Goal: Task Accomplishment & Management: Manage account settings

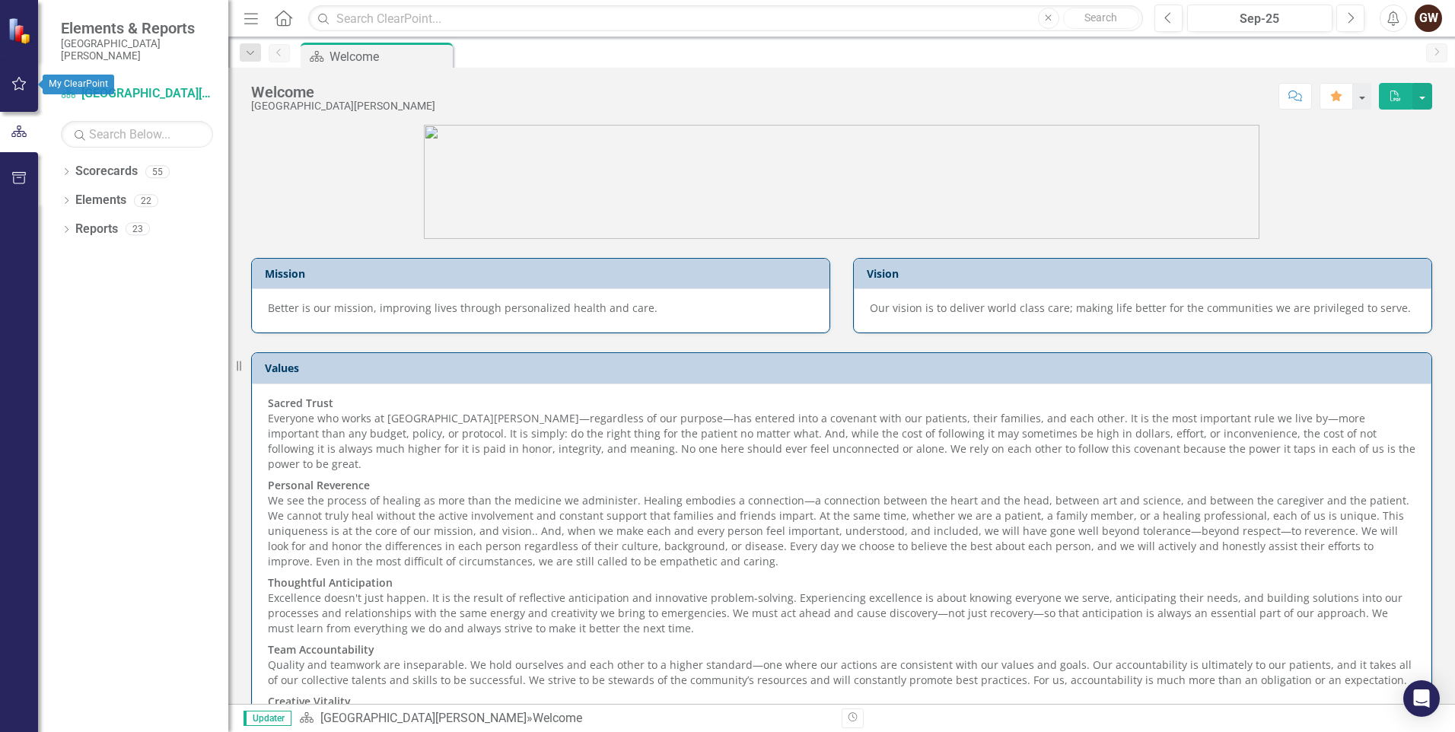
click at [73, 83] on div "Scorecard [GEOGRAPHIC_DATA][PERSON_NAME]" at bounding box center [137, 93] width 152 height 25
click at [17, 87] on icon "button" at bounding box center [19, 84] width 16 height 12
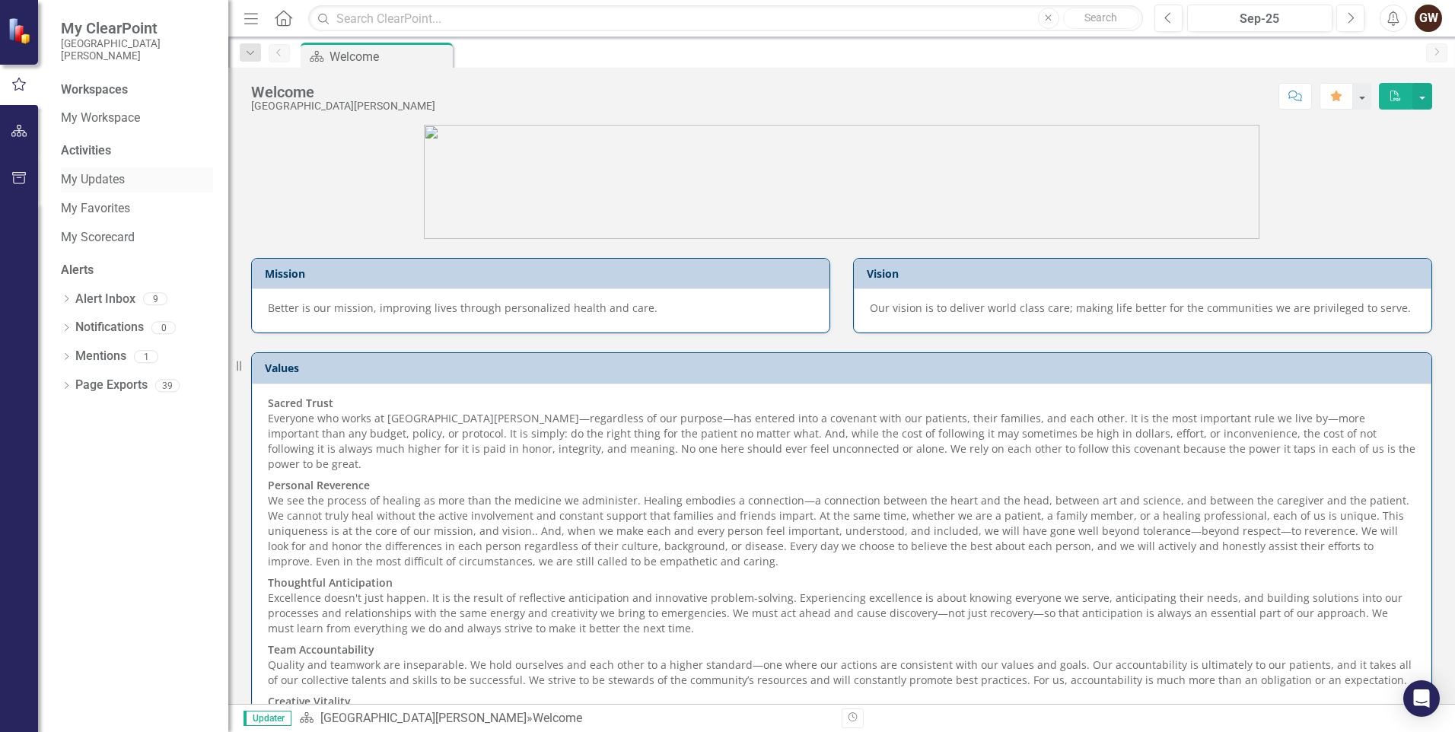
click at [118, 184] on link "My Updates" at bounding box center [137, 180] width 152 height 18
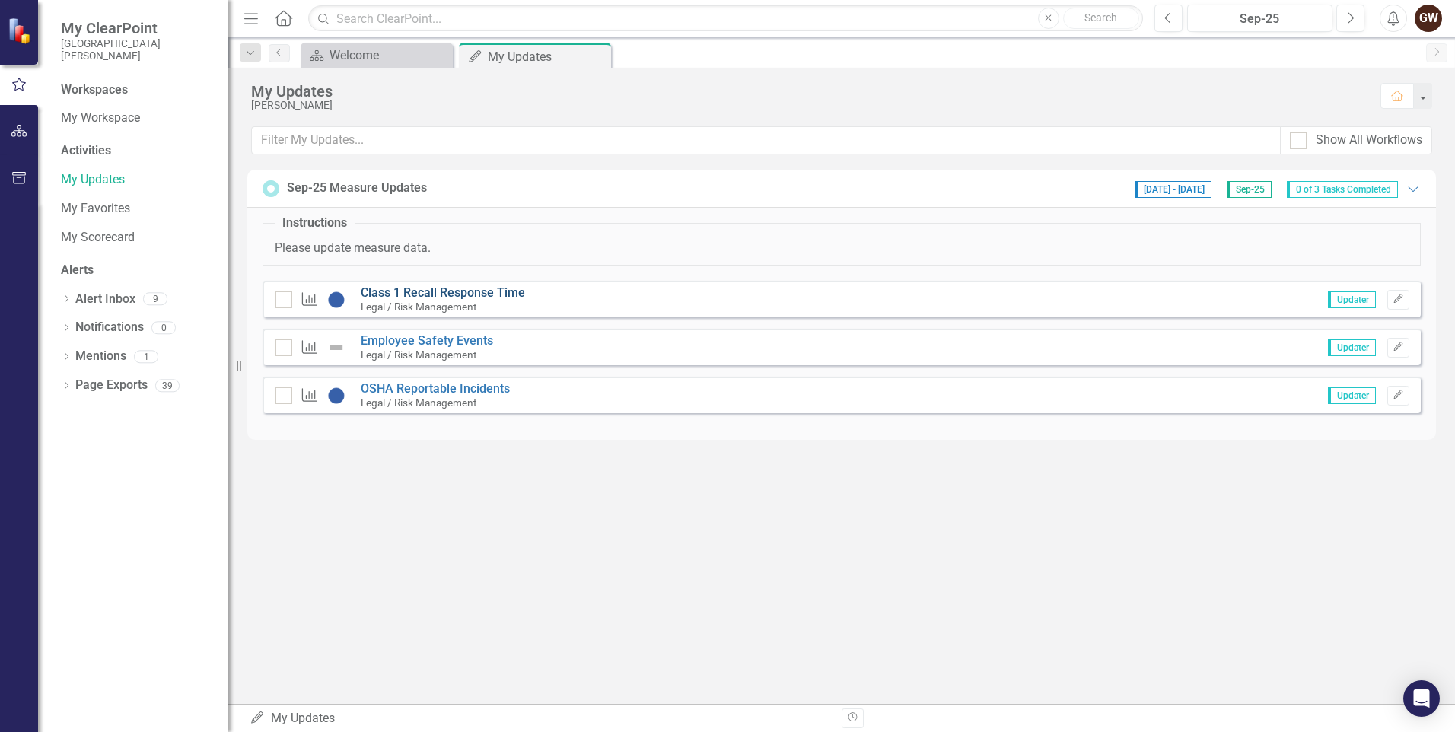
click at [485, 293] on link "Class 1 Recall Response Time" at bounding box center [443, 292] width 164 height 14
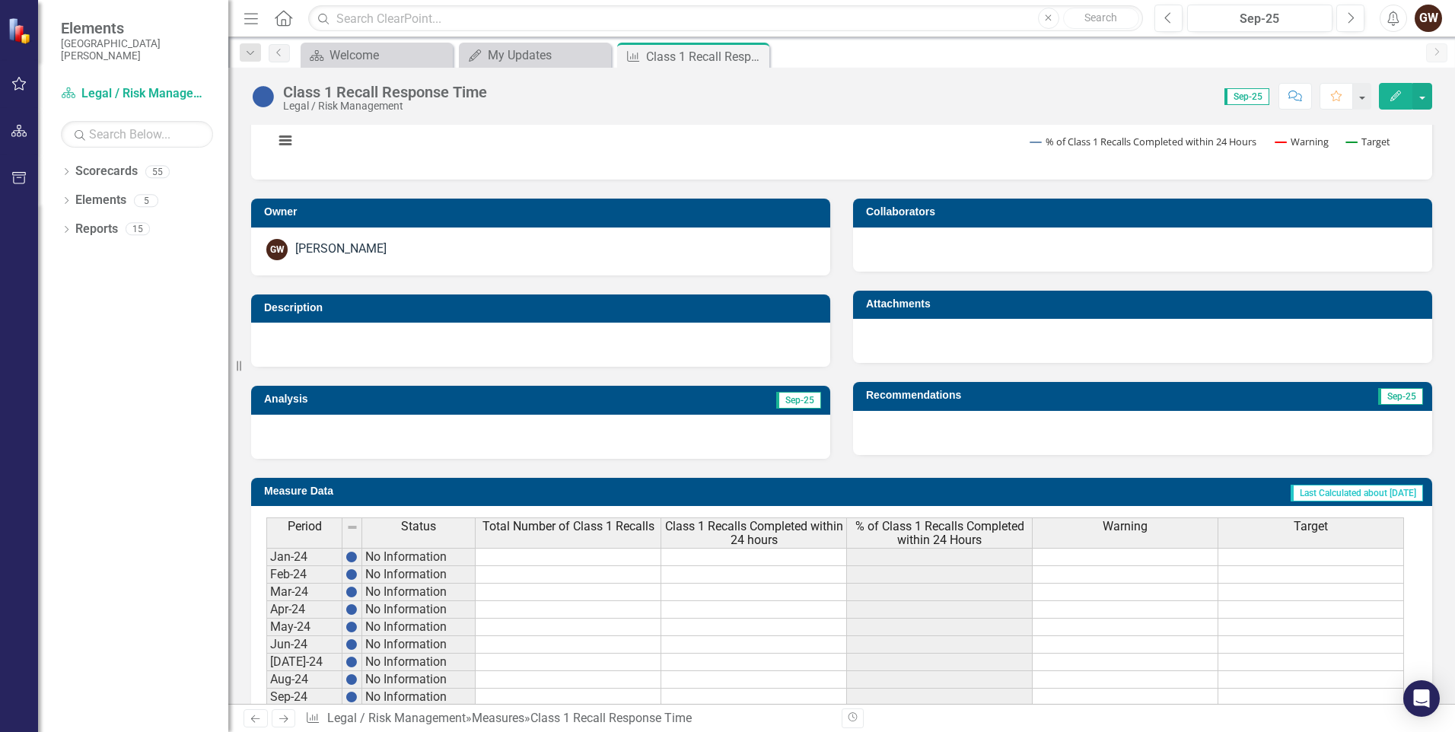
scroll to position [530, 0]
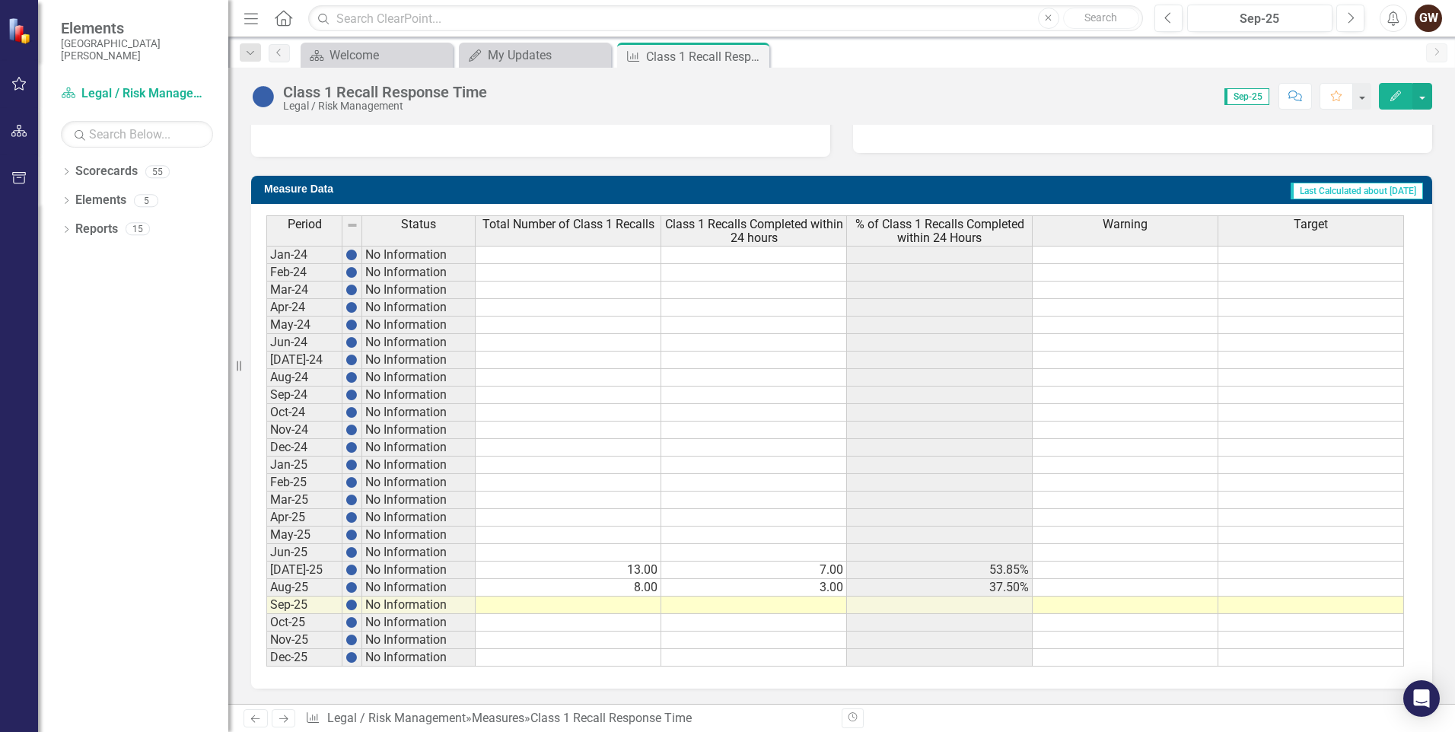
click at [630, 604] on td at bounding box center [569, 606] width 186 height 18
type textarea "16"
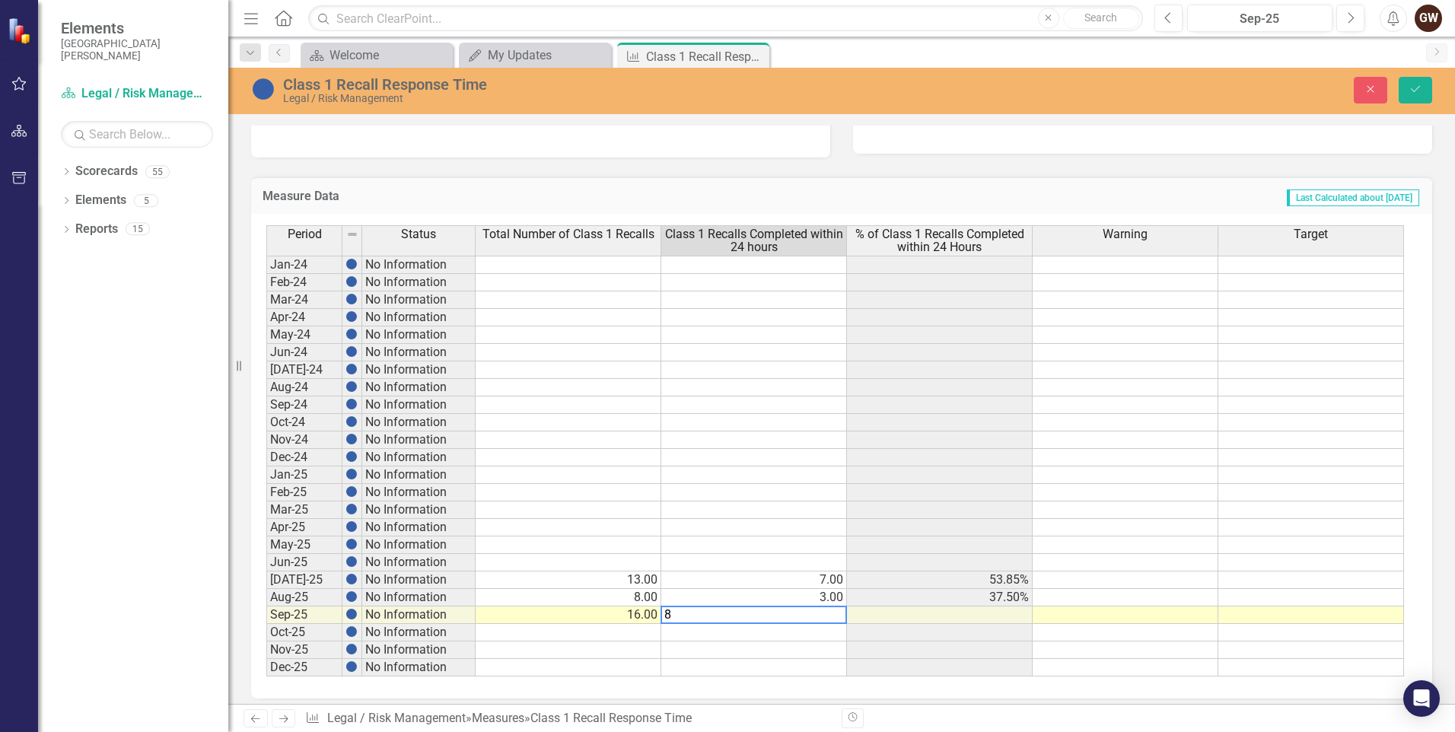
type textarea "8"
click at [1190, 387] on td at bounding box center [1126, 388] width 186 height 18
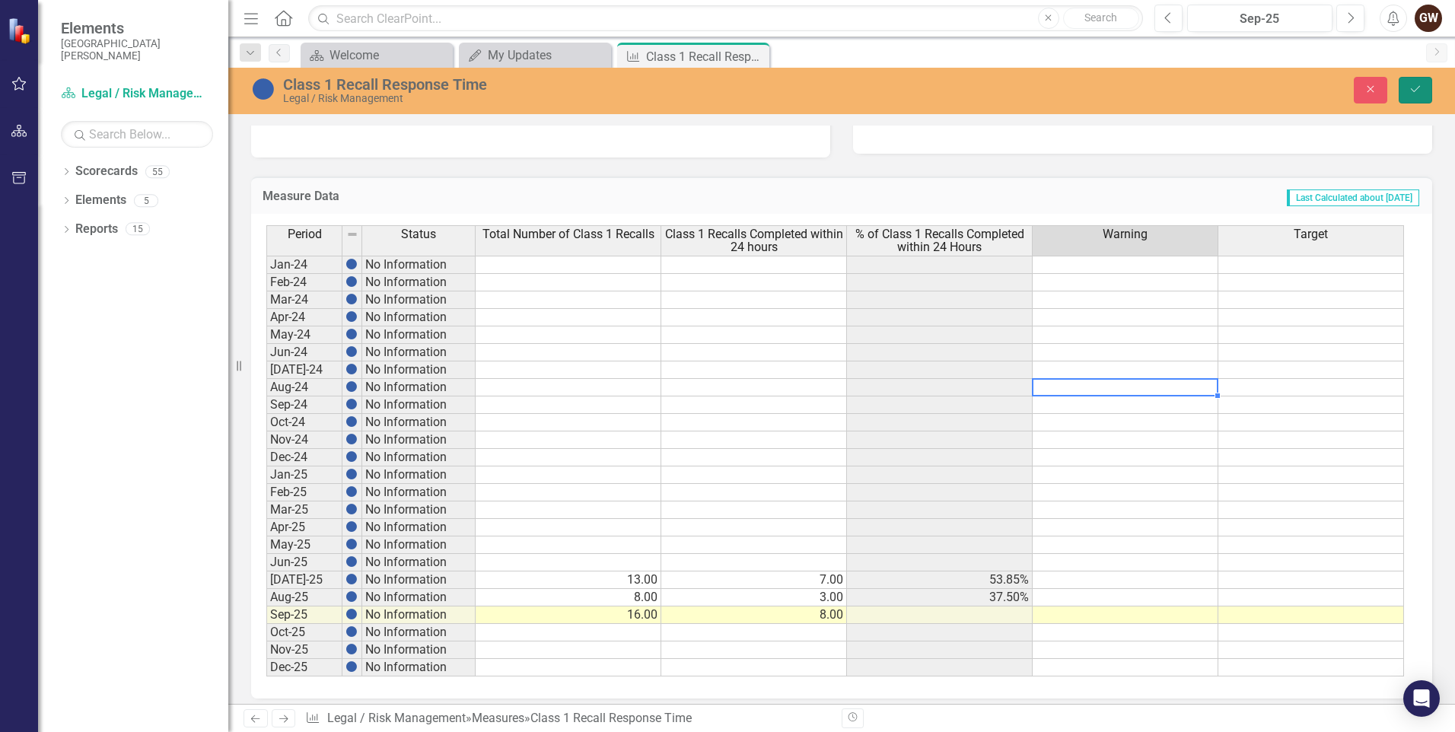
click at [1422, 87] on icon "Save" at bounding box center [1416, 89] width 14 height 11
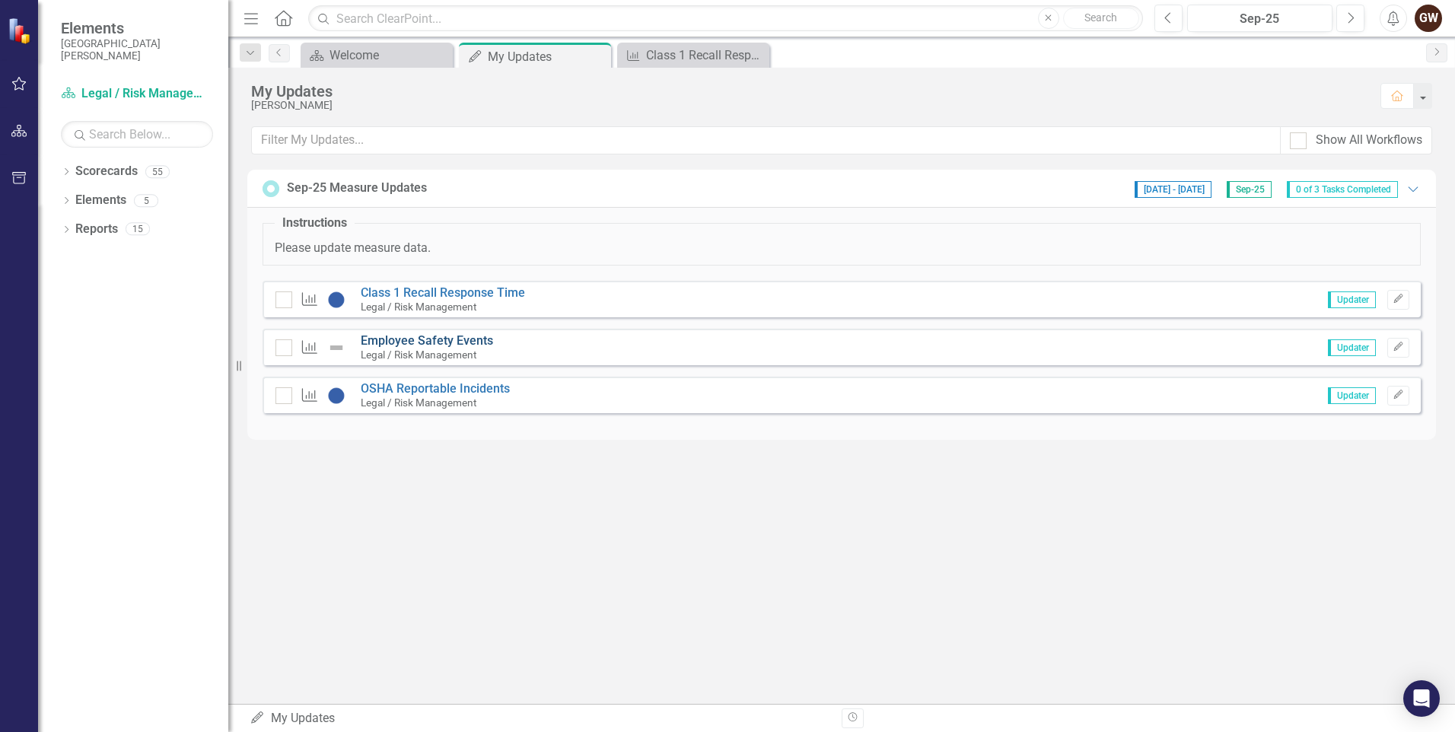
click at [438, 336] on link "Employee Safety Events" at bounding box center [427, 340] width 132 height 14
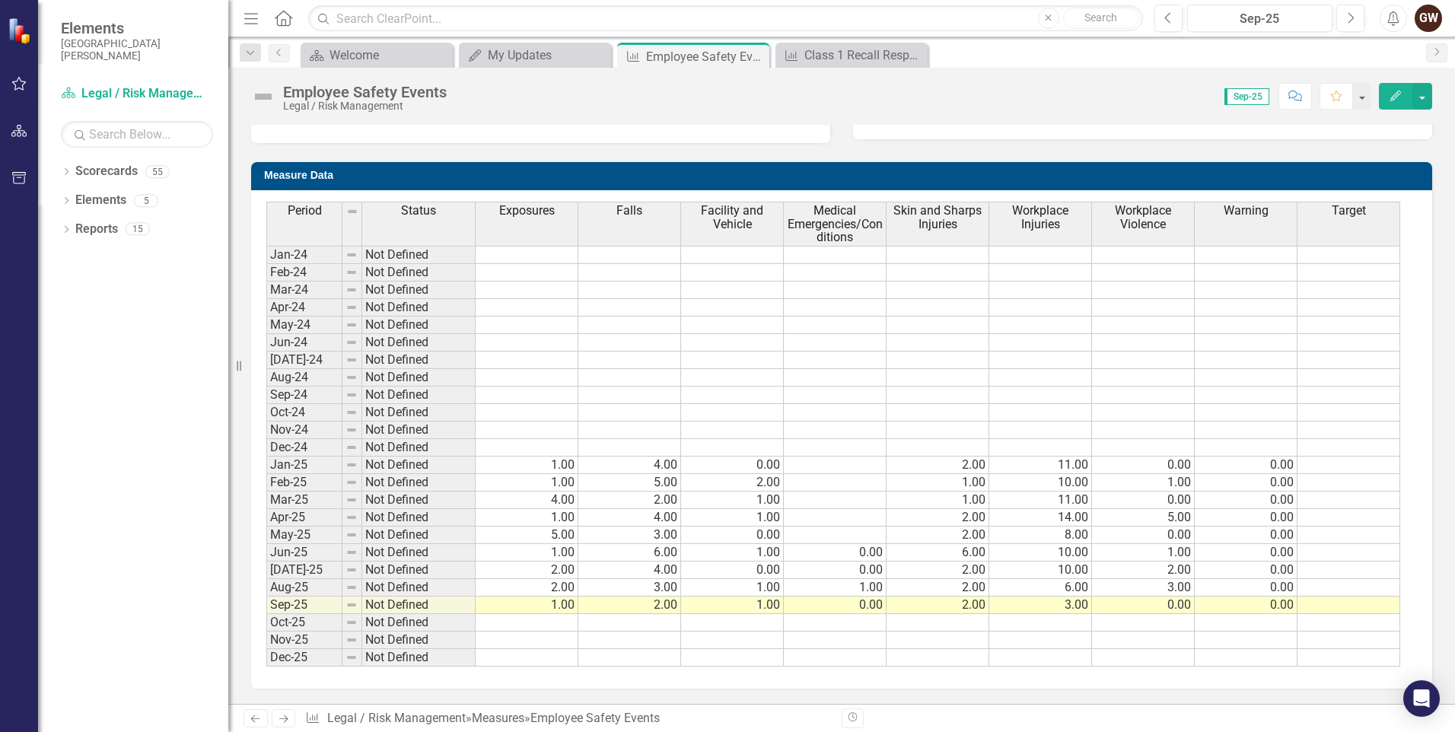
scroll to position [240, 0]
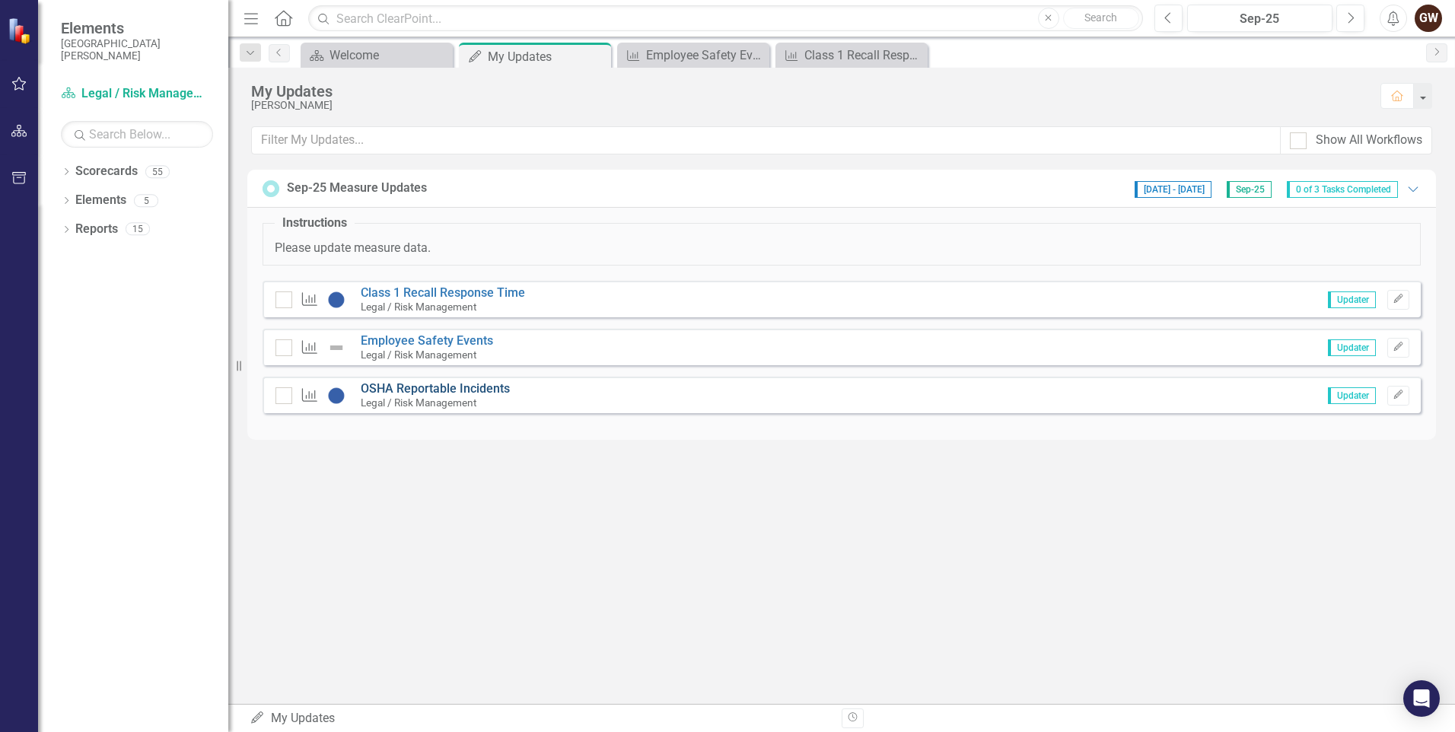
click at [451, 389] on link "OSHA Reportable Incidents" at bounding box center [435, 388] width 149 height 14
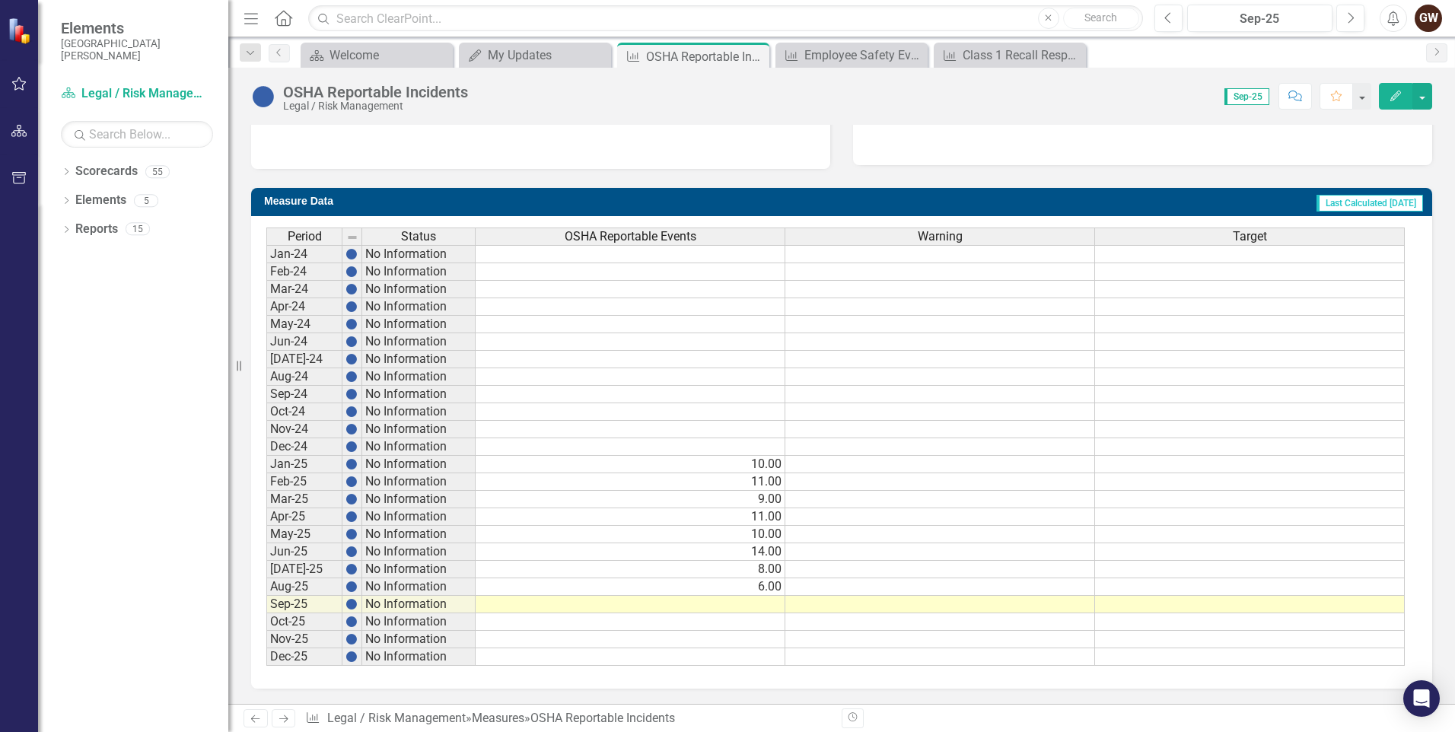
scroll to position [518, 0]
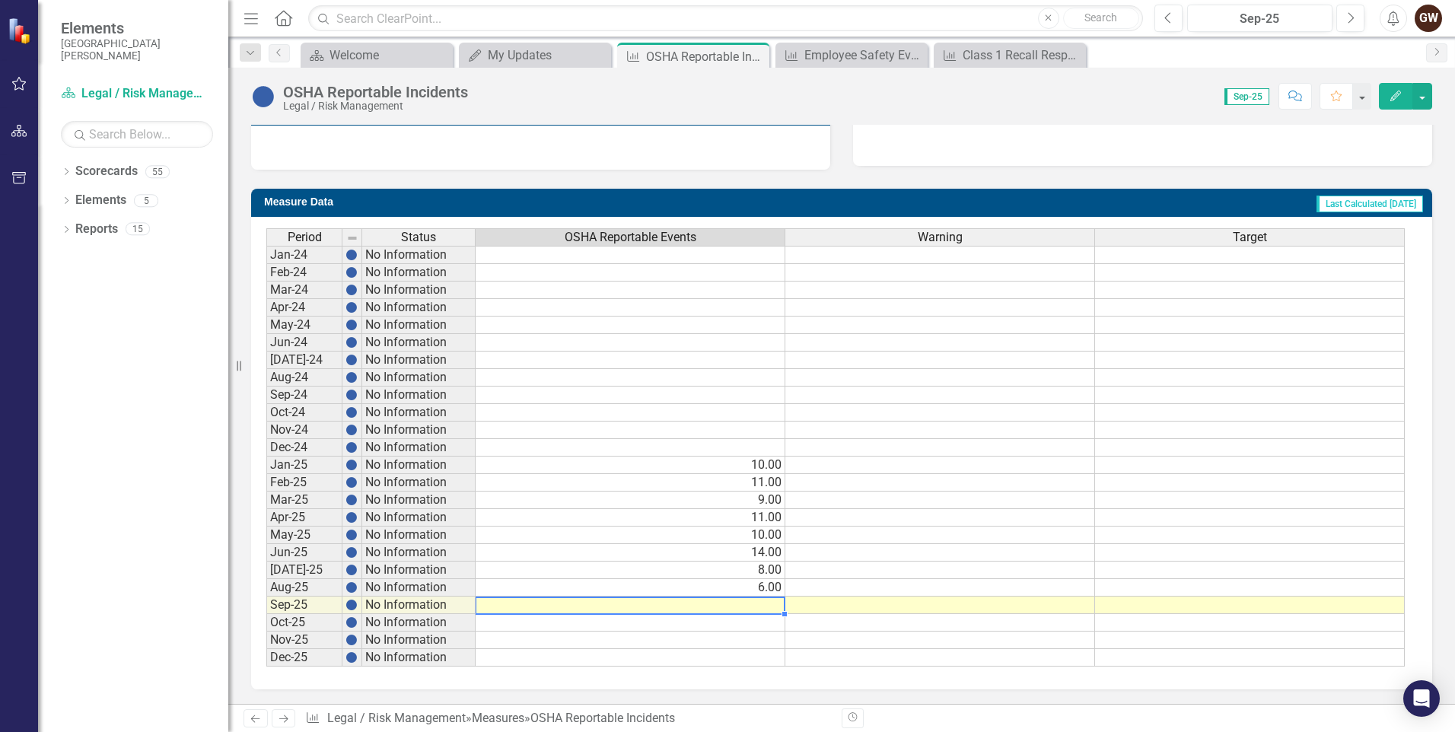
click at [770, 599] on td at bounding box center [631, 606] width 310 height 18
type textarea "5"
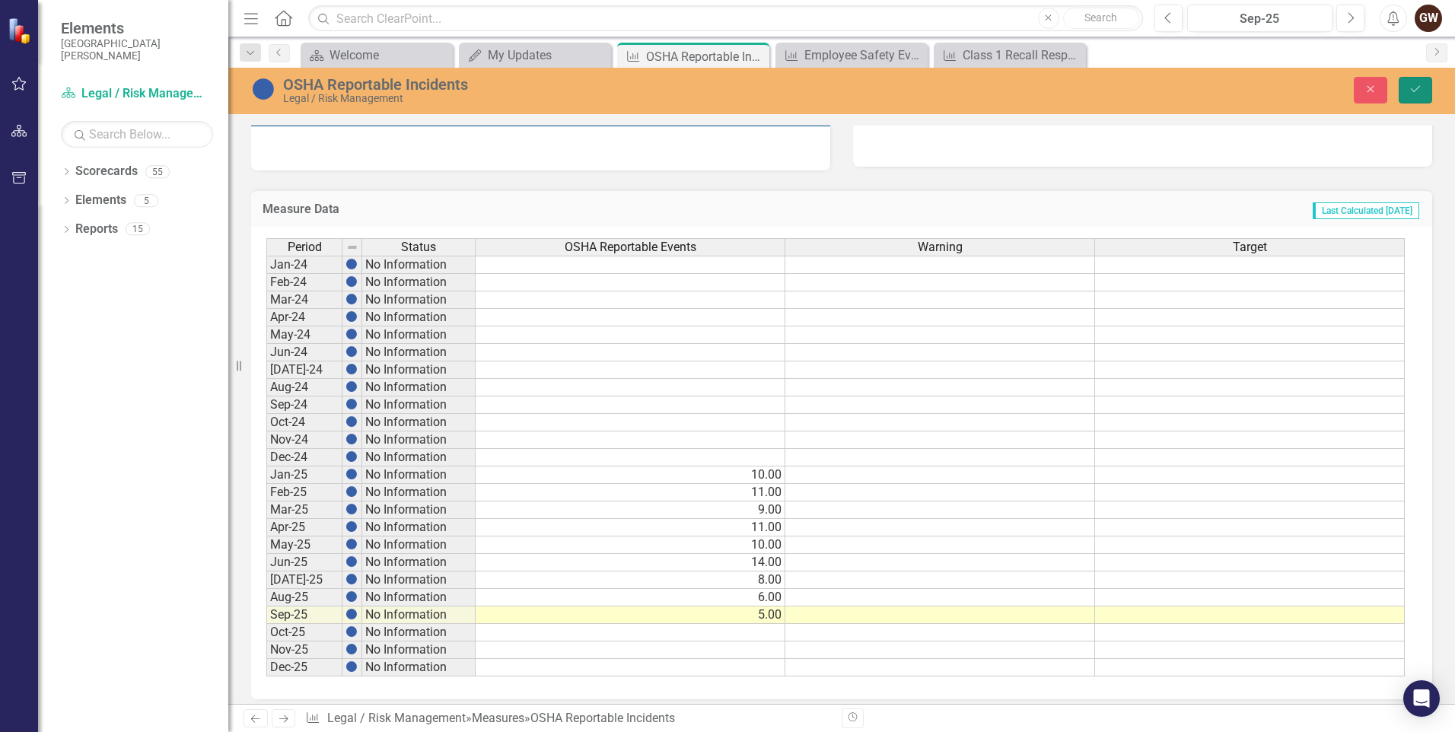
click at [1417, 91] on icon "Save" at bounding box center [1416, 89] width 14 height 11
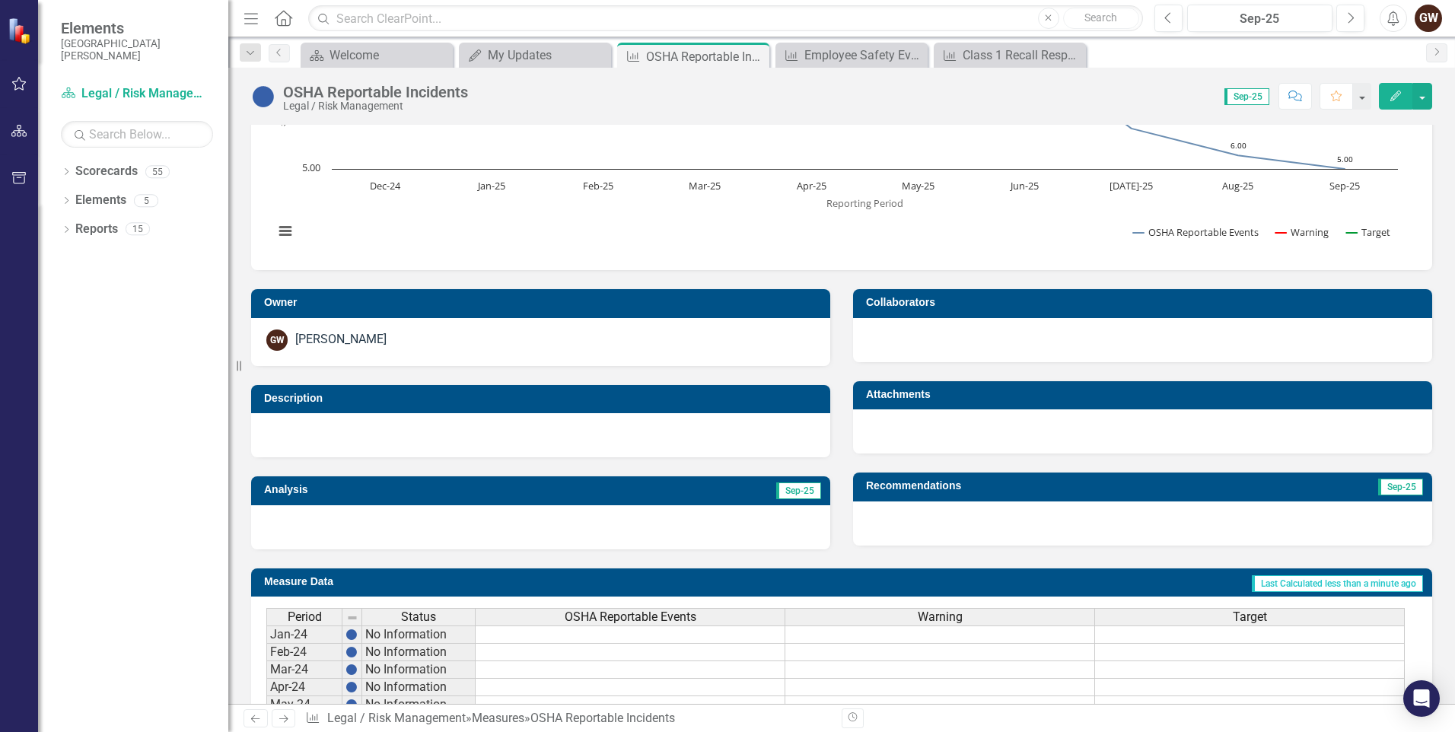
scroll to position [0, 0]
